Goal: Task Accomplishment & Management: Use online tool/utility

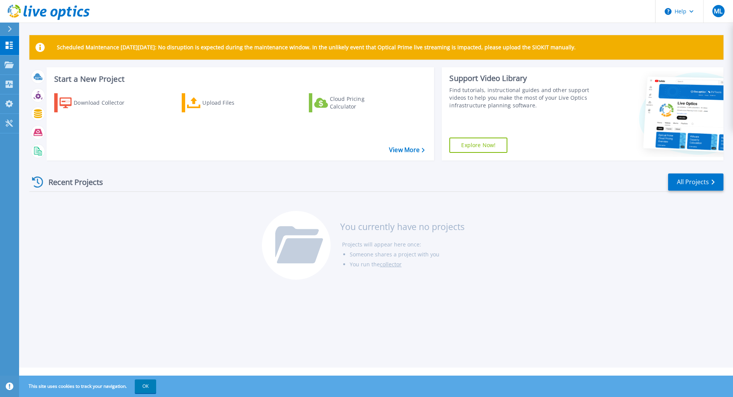
click at [105, 293] on div "Scheduled Maintenance on Monday 22nd September: No disruption is expected durin…" at bounding box center [376, 183] width 714 height 367
click at [218, 102] on div "Upload Files" at bounding box center [232, 102] width 61 height 15
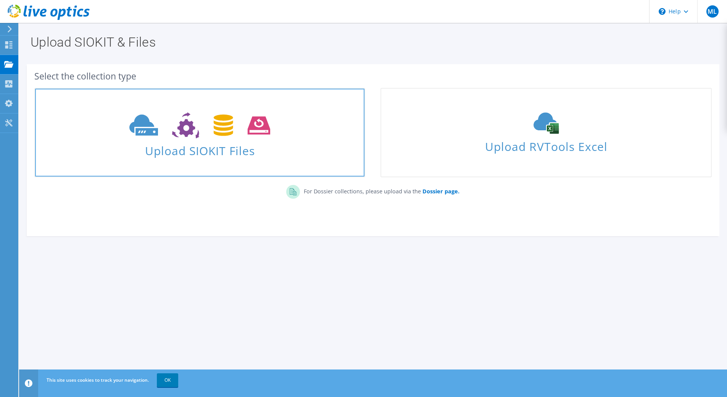
click at [216, 122] on use at bounding box center [199, 125] width 141 height 26
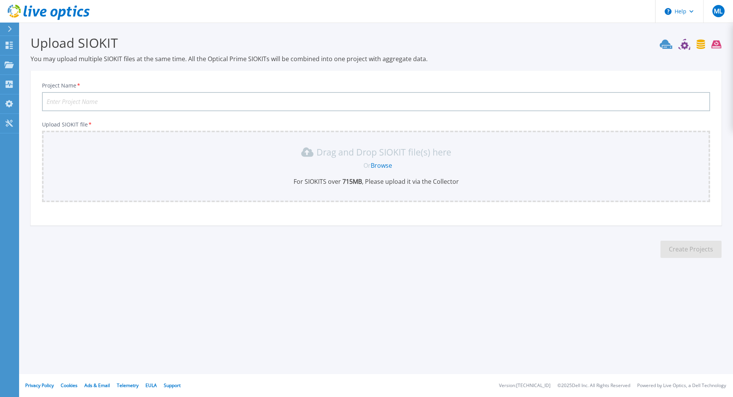
click at [240, 102] on input "Project Name *" at bounding box center [376, 101] width 668 height 19
type input "LONGLAVILLE"
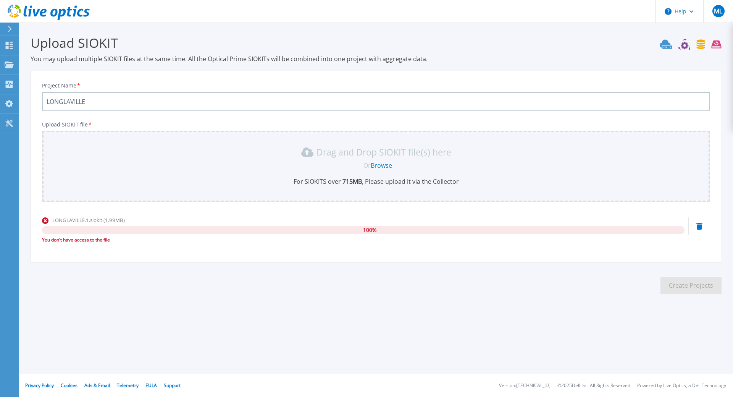
click at [700, 226] on icon at bounding box center [699, 226] width 6 height 7
click at [104, 319] on div "Upload SIOKIT You may upload multiple SIOKIT files at the same time. All the Op…" at bounding box center [366, 170] width 733 height 341
